Goal: Transaction & Acquisition: Purchase product/service

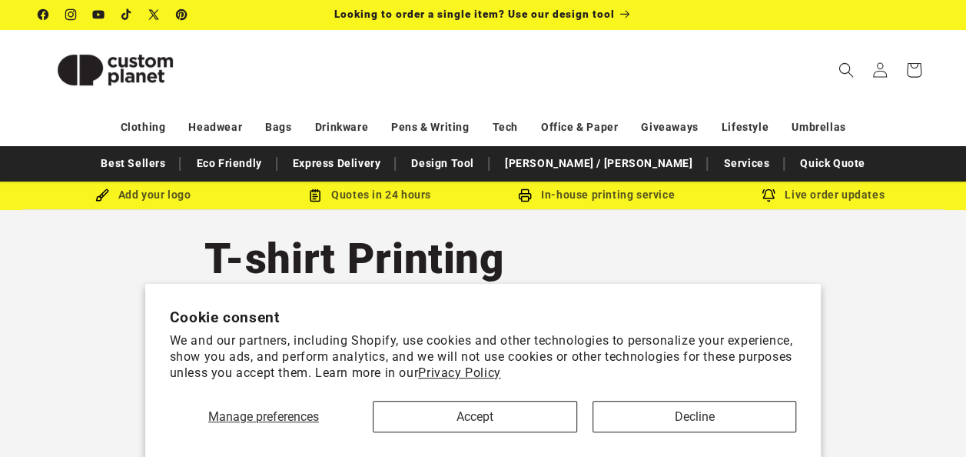
scroll to position [52, 0]
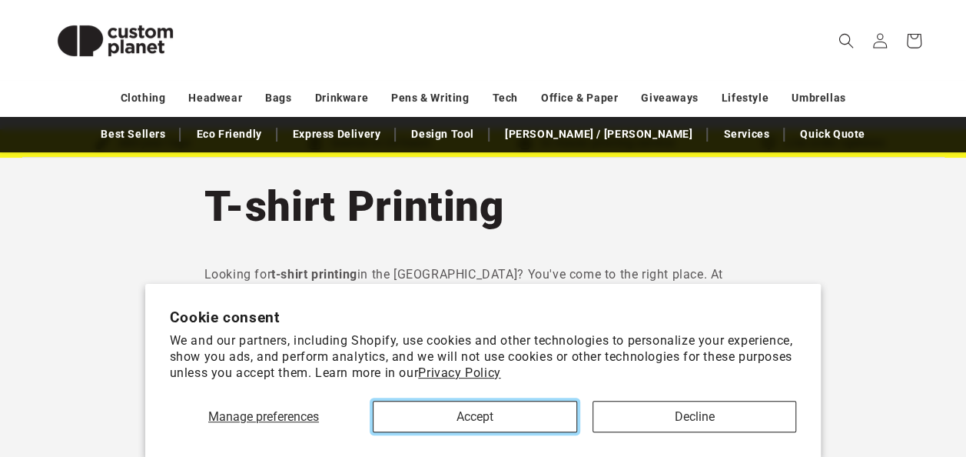
click at [496, 427] on button "Accept" at bounding box center [475, 417] width 204 height 32
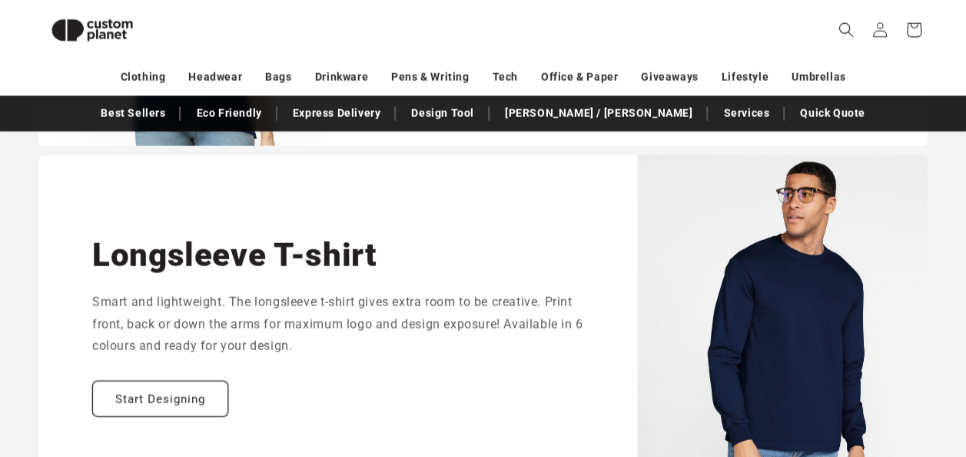
scroll to position [1881, 0]
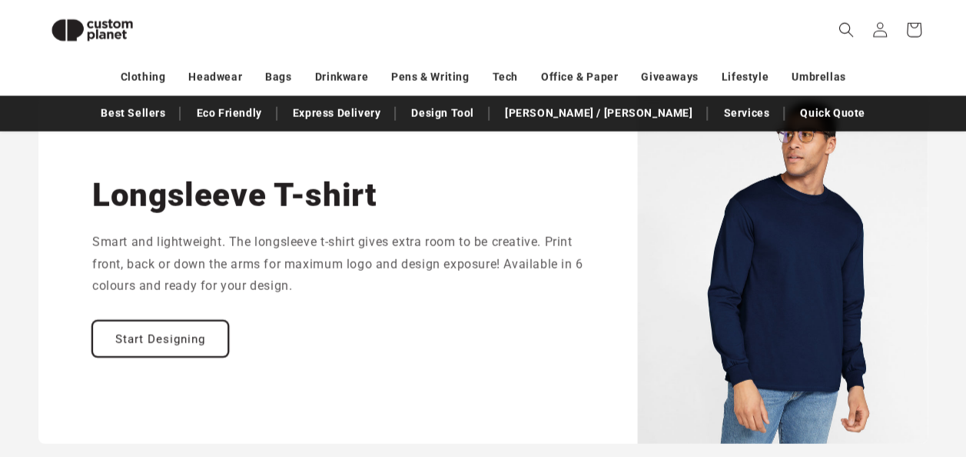
click at [215, 343] on link "Start Designing" at bounding box center [160, 339] width 136 height 36
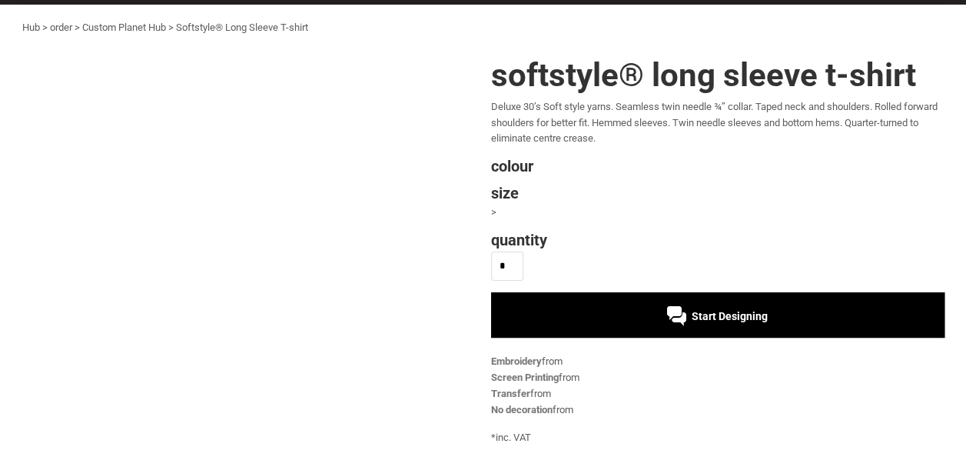
scroll to position [54, 0]
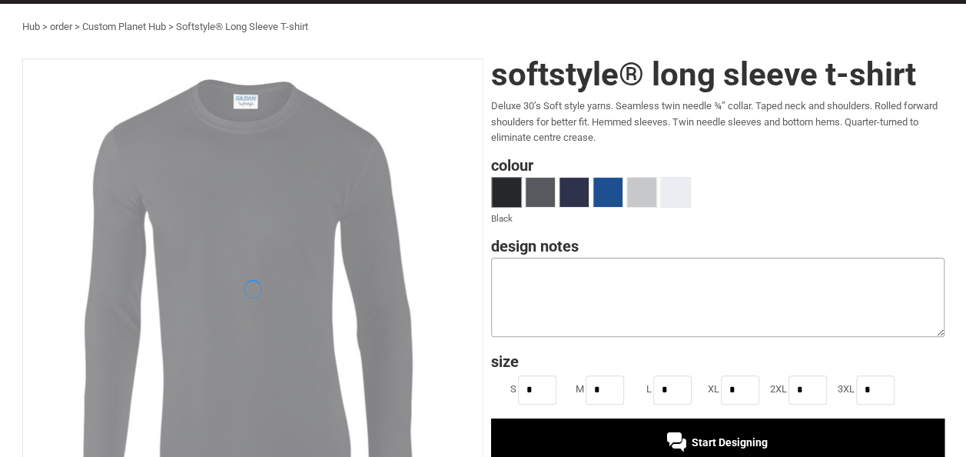
click at [705, 317] on textarea at bounding box center [718, 297] width 454 height 79
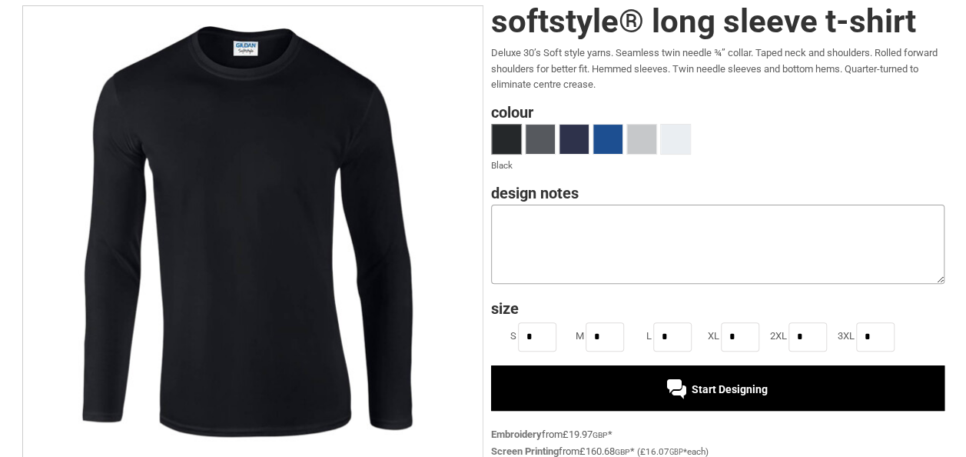
scroll to position [109, 0]
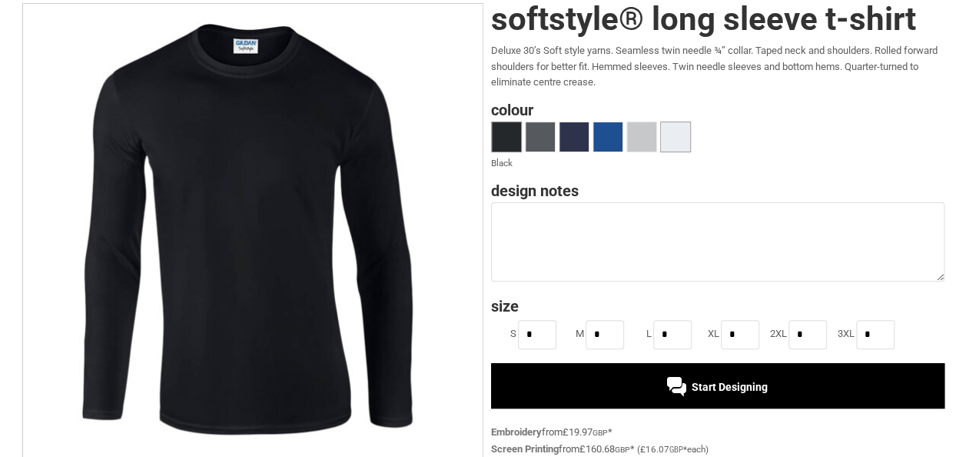
click at [686, 149] on span at bounding box center [675, 136] width 29 height 29
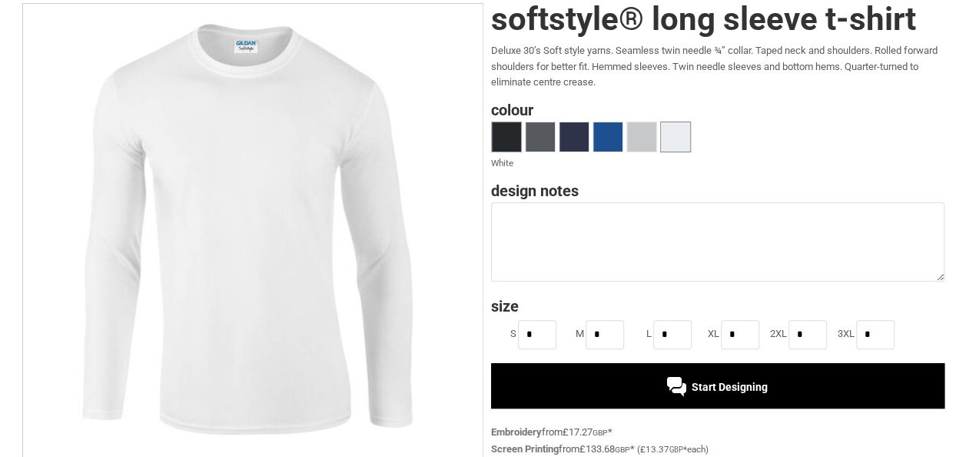
click at [514, 140] on span at bounding box center [506, 136] width 29 height 29
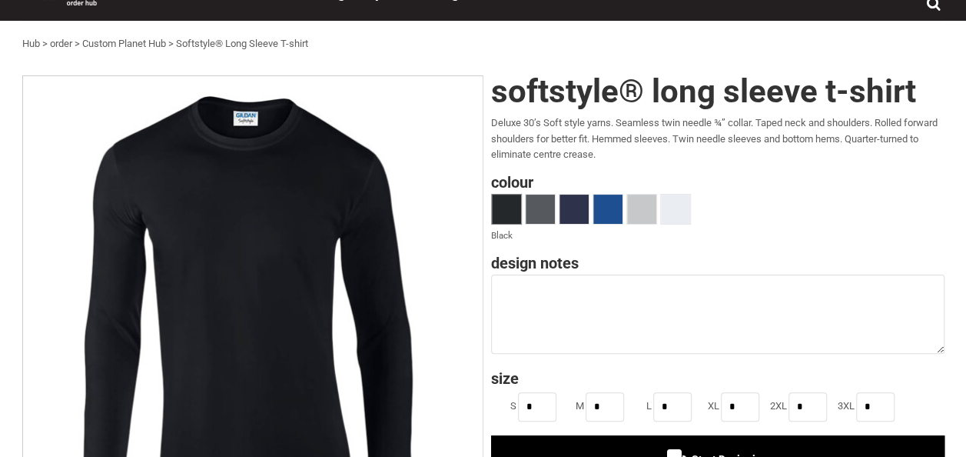
scroll to position [0, 0]
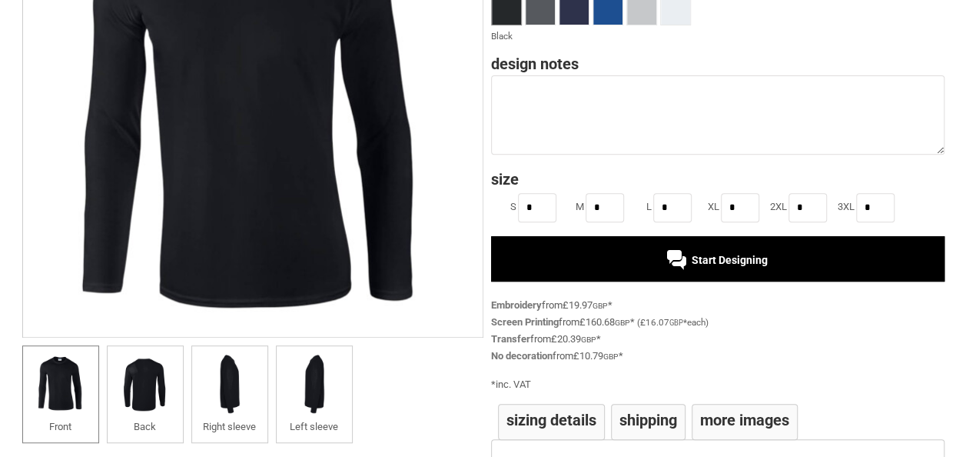
click at [147, 379] on img at bounding box center [145, 384] width 60 height 60
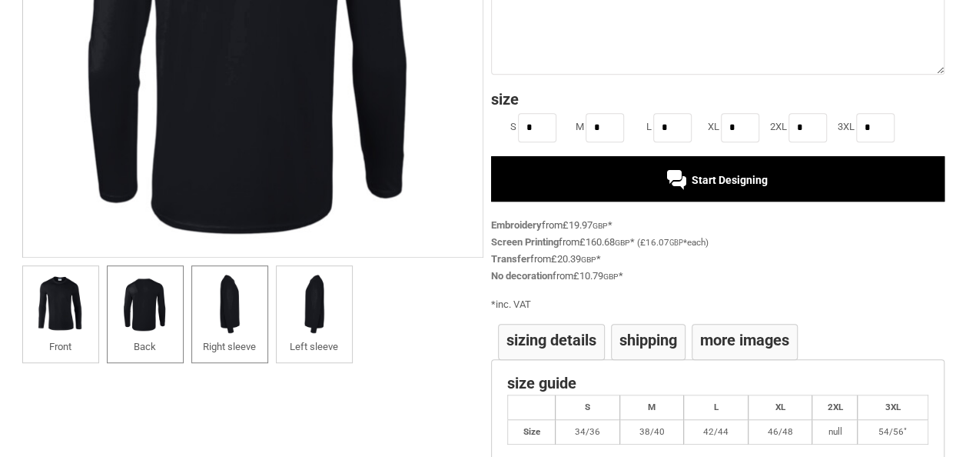
click at [218, 304] on img at bounding box center [230, 304] width 60 height 60
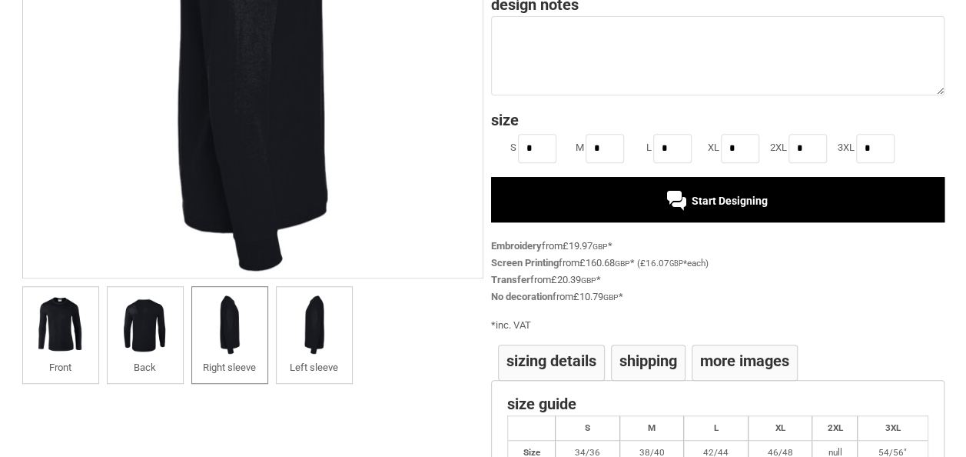
scroll to position [294, 0]
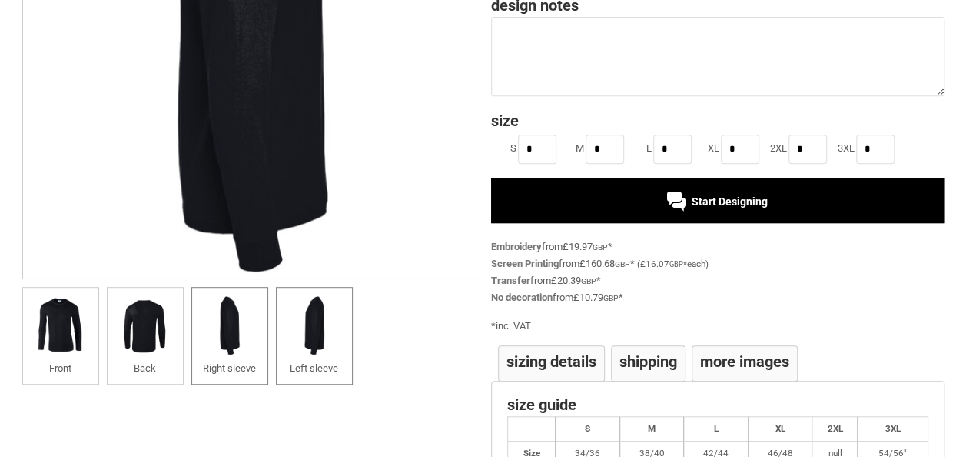
click at [300, 311] on img at bounding box center [314, 325] width 60 height 60
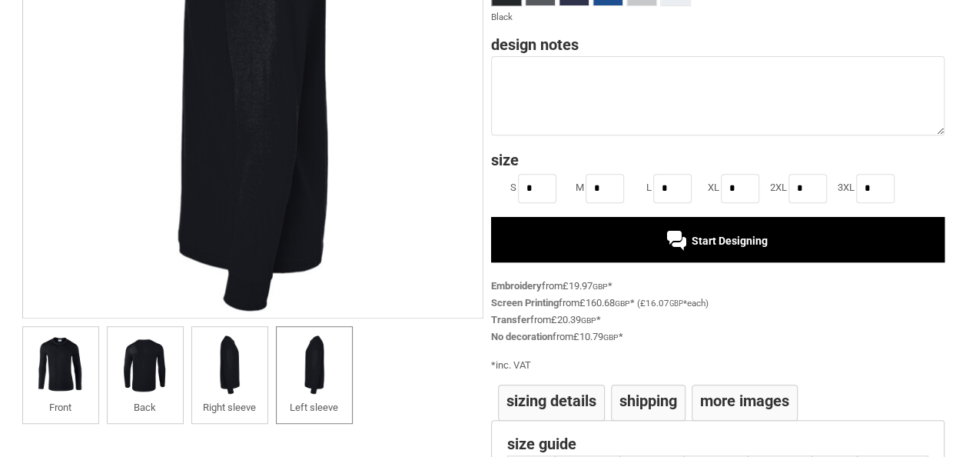
scroll to position [275, 0]
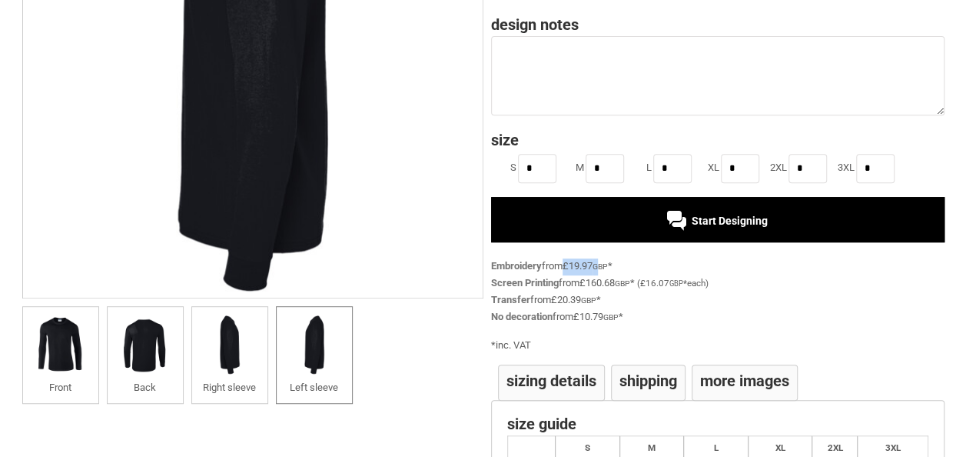
drag, startPoint x: 570, startPoint y: 264, endPoint x: 609, endPoint y: 264, distance: 39.2
click at [609, 264] on div "£19.97 GBP *" at bounding box center [588, 266] width 50 height 17
drag, startPoint x: 609, startPoint y: 264, endPoint x: 726, endPoint y: 256, distance: 117.1
click at [726, 256] on div "Softstyle® Long Sleeve T-shirt Deluxe 30’s Soft style yarns. Seamless twin need…" at bounding box center [714, 175] width 461 height 676
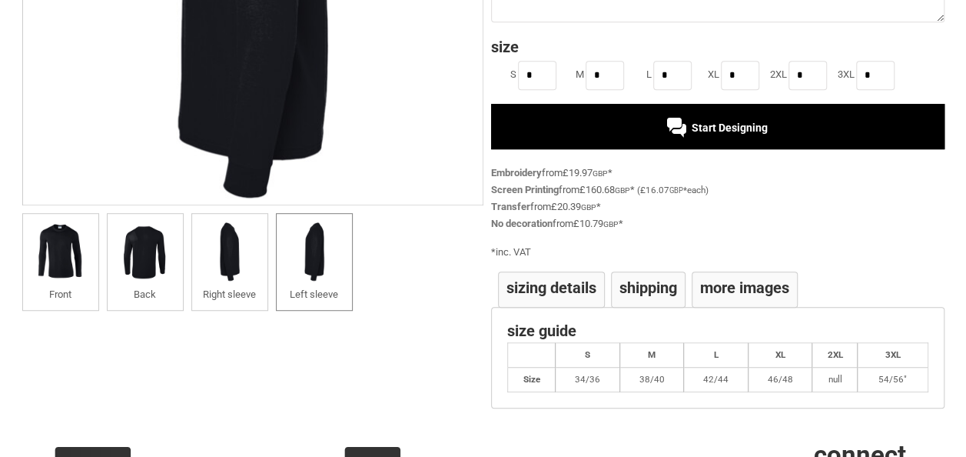
scroll to position [0, 0]
